Goal: Transaction & Acquisition: Purchase product/service

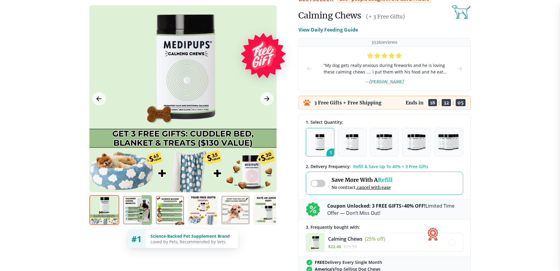
scroll to position [60, 0]
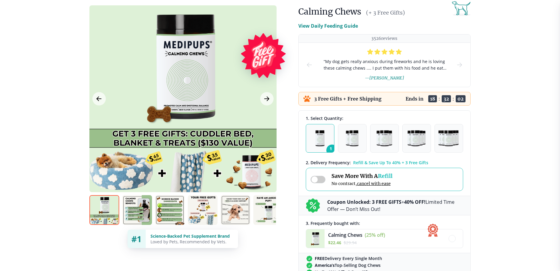
click at [207, 215] on img at bounding box center [203, 210] width 30 height 30
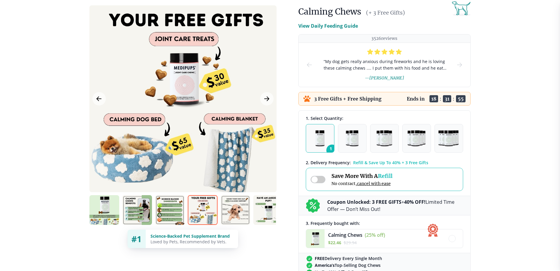
scroll to position [89, 0]
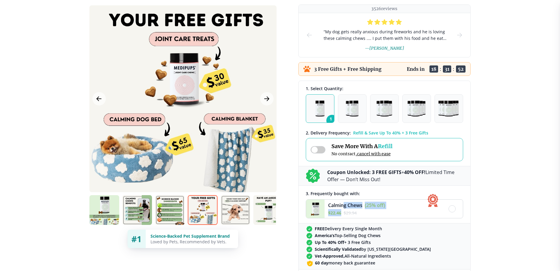
click at [343, 209] on div "Calming Chews (25% off) $ 22.46 $ 29.94" at bounding box center [356, 209] width 57 height 15
click at [334, 206] on span "Calming Chews" at bounding box center [345, 205] width 34 height 7
click at [317, 207] on img at bounding box center [315, 209] width 18 height 18
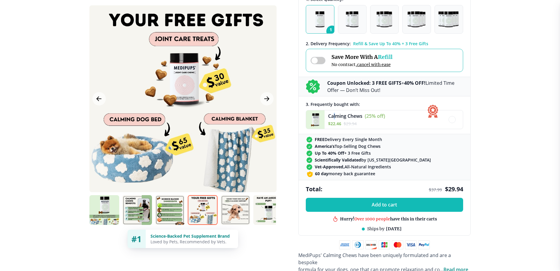
scroll to position [209, 0]
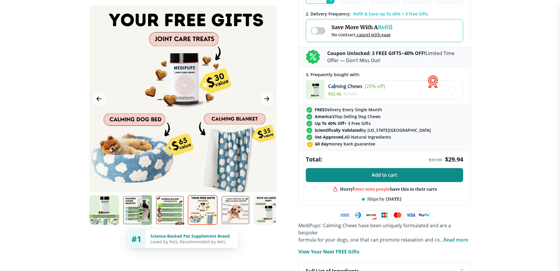
click at [391, 179] on button "Add to cart" at bounding box center [384, 175] width 157 height 14
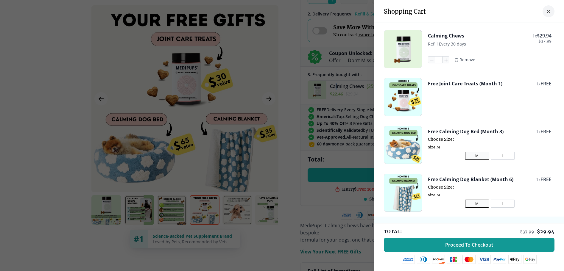
click at [492, 157] on button "L" at bounding box center [503, 156] width 24 height 8
click at [470, 158] on button "M" at bounding box center [477, 156] width 24 height 8
click at [339, 140] on div at bounding box center [282, 135] width 564 height 271
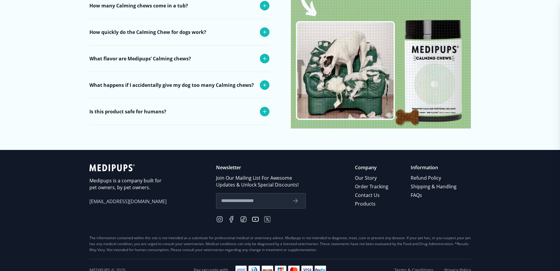
scroll to position [2452, 0]
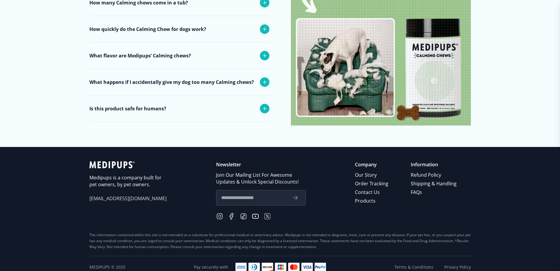
click at [438, 82] on img at bounding box center [381, 36] width 180 height 180
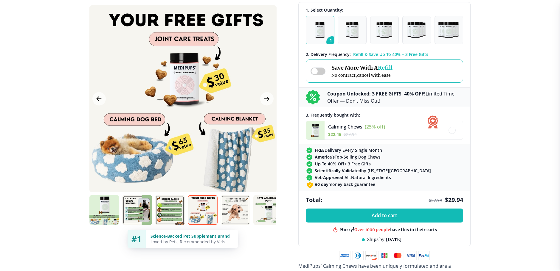
scroll to position [158, 0]
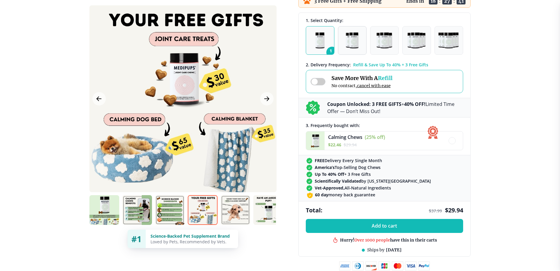
click at [356, 44] on img "button" at bounding box center [352, 40] width 13 height 16
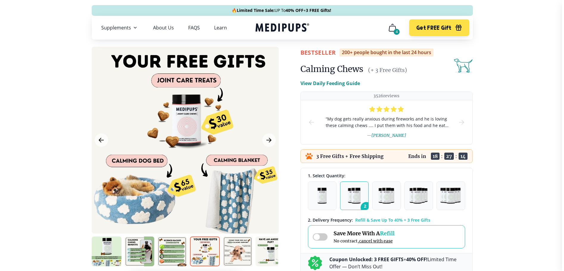
scroll to position [0, 0]
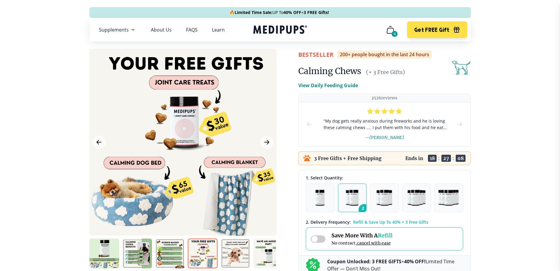
click at [389, 32] on icon "cart" at bounding box center [391, 30] width 10 height 10
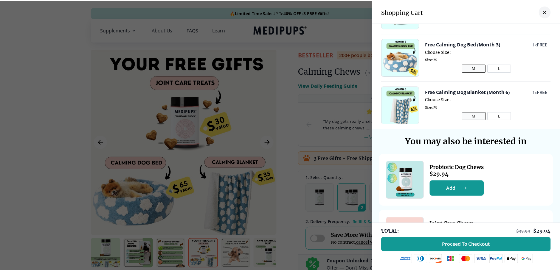
scroll to position [135, 0]
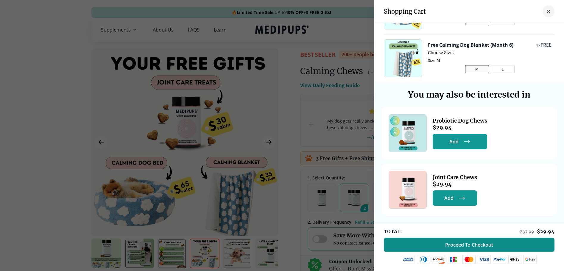
click at [470, 249] on button "Proceed To Checkout" at bounding box center [469, 245] width 171 height 14
